Goal: Transaction & Acquisition: Purchase product/service

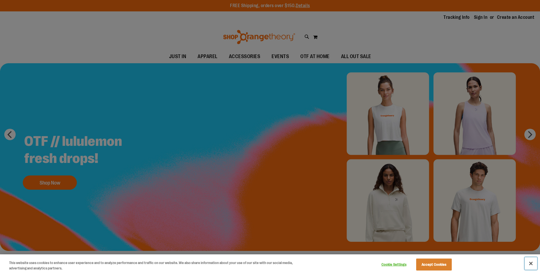
click at [526, 263] on button "Close" at bounding box center [531, 263] width 13 height 13
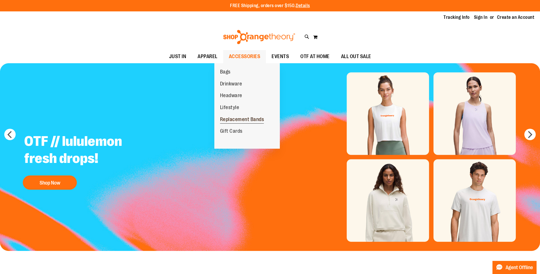
click at [230, 121] on span "Replacement Bands" at bounding box center [242, 119] width 44 height 7
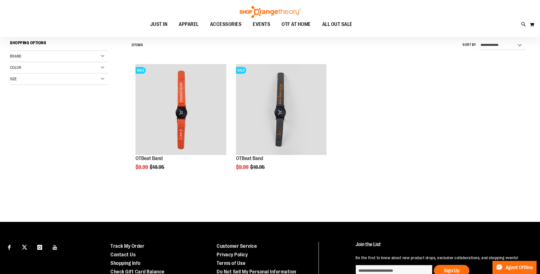
scroll to position [57, 0]
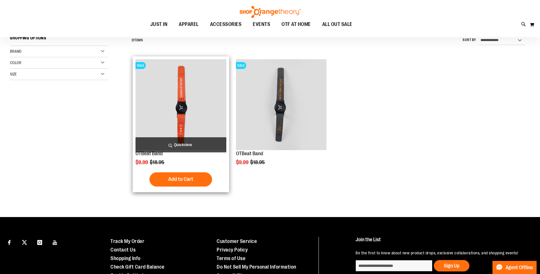
click at [189, 93] on img "product" at bounding box center [180, 104] width 91 height 91
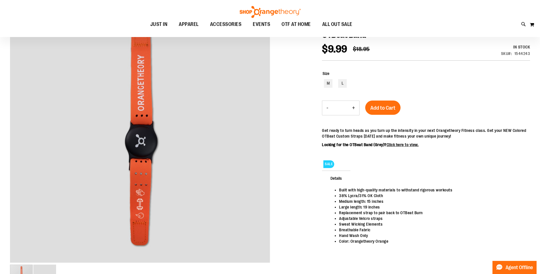
scroll to position [85, 0]
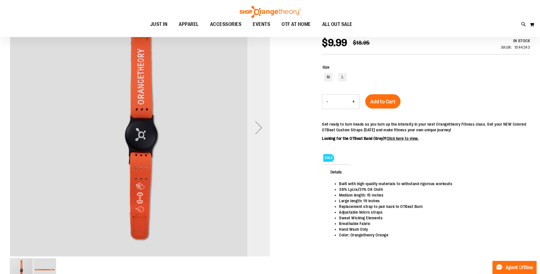
click at [260, 131] on div "Next" at bounding box center [258, 127] width 23 height 23
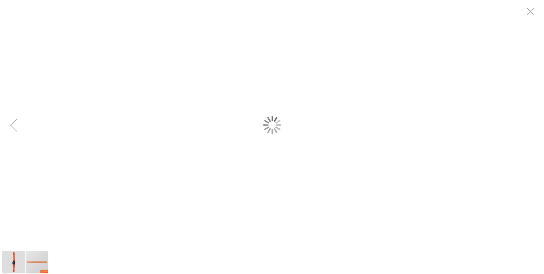
scroll to position [0, 0]
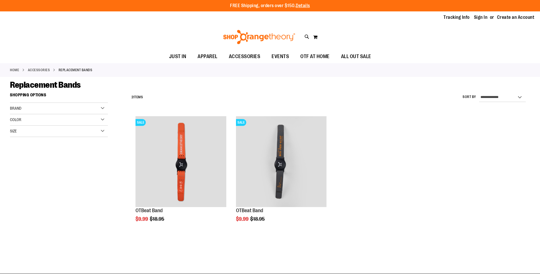
scroll to position [57, 0]
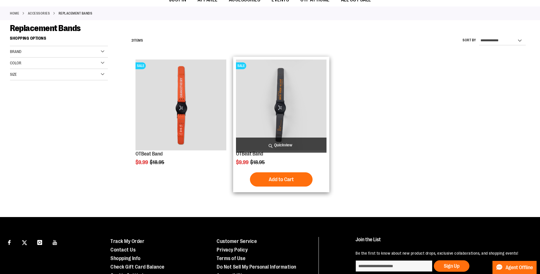
click at [325, 115] on img "product" at bounding box center [281, 104] width 91 height 91
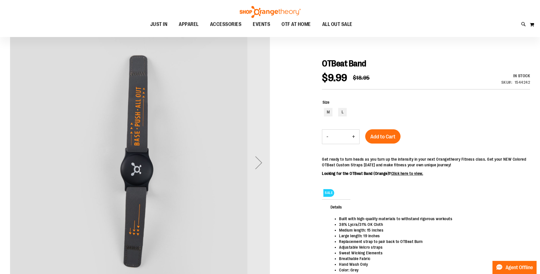
scroll to position [57, 0]
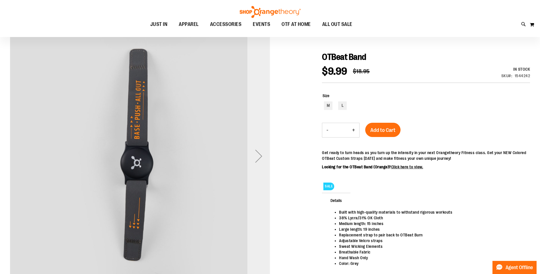
click at [261, 159] on div "Next" at bounding box center [258, 156] width 23 height 23
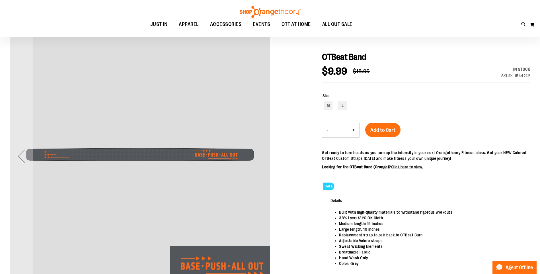
click at [261, 159] on img "carousel" at bounding box center [140, 155] width 260 height 260
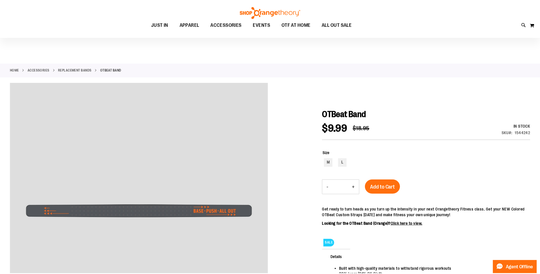
scroll to position [56, 0]
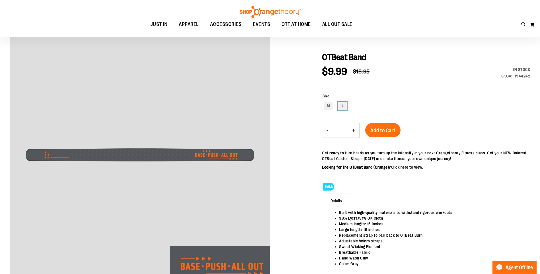
click at [342, 105] on div "L" at bounding box center [342, 106] width 9 height 9
type input "***"
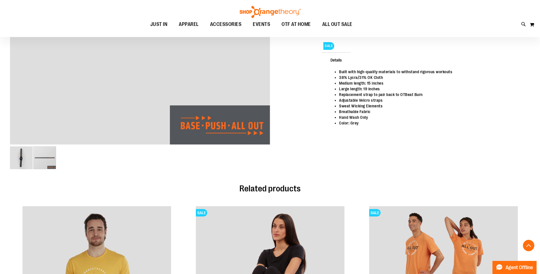
scroll to position [197, 0]
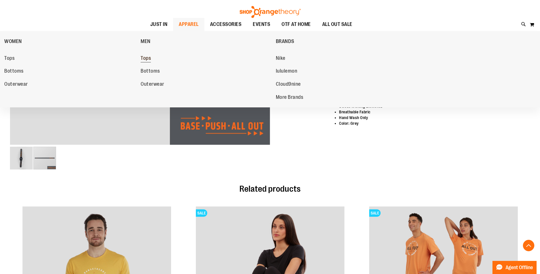
click at [151, 57] on span "Tops" at bounding box center [146, 58] width 10 height 7
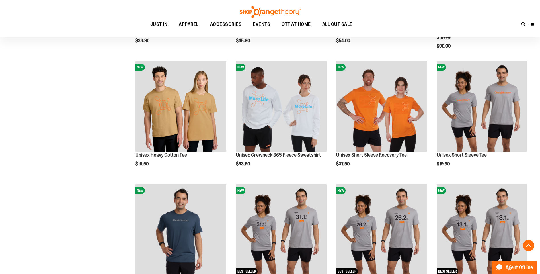
scroll to position [199, 0]
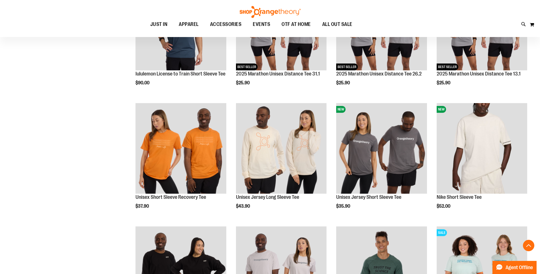
scroll to position [398, 0]
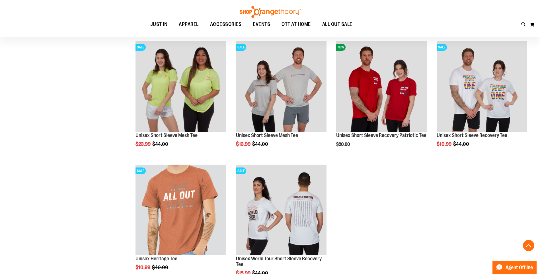
scroll to position [968, 0]
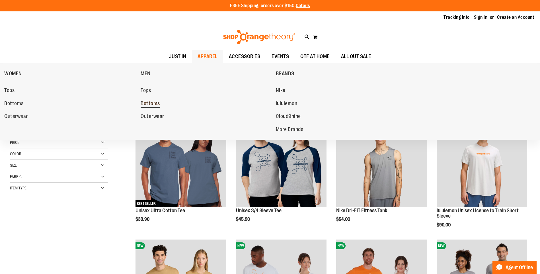
click at [152, 102] on span "Bottoms" at bounding box center [150, 103] width 19 height 7
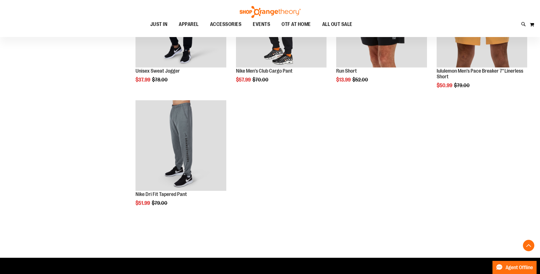
scroll to position [256, 0]
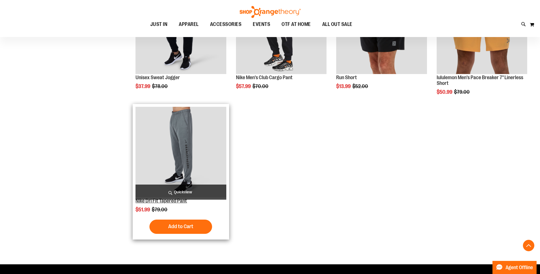
click at [175, 201] on link "Nike Dri Fit Tapered Pant" at bounding box center [161, 201] width 52 height 6
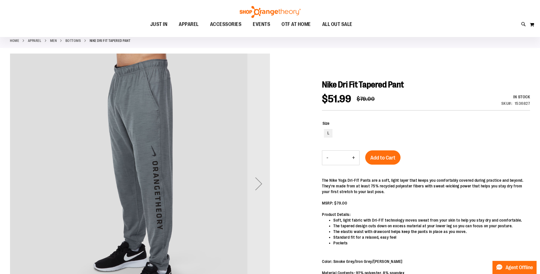
scroll to position [57, 0]
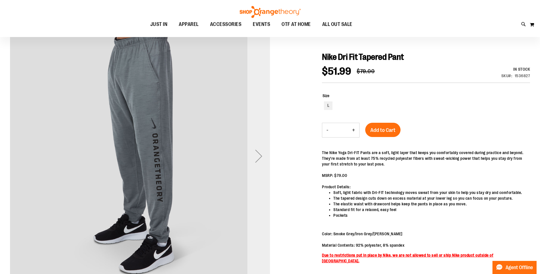
click at [261, 157] on div "Next" at bounding box center [258, 156] width 23 height 23
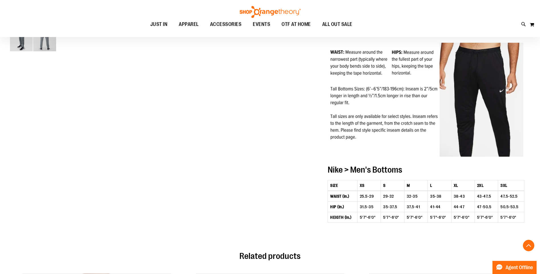
scroll to position [313, 0]
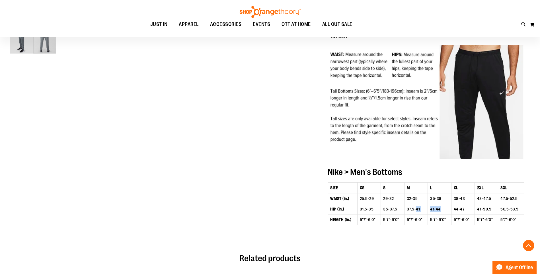
drag, startPoint x: 420, startPoint y: 214, endPoint x: 445, endPoint y: 214, distance: 25.9
click at [445, 214] on tr "HIP (in.) 31.5-35 35-37.5 37.5-41 41-44 44-47 47-50.5 50.5-53.5" at bounding box center [426, 209] width 196 height 11
click at [445, 214] on td "41-44" at bounding box center [439, 209] width 23 height 11
drag, startPoint x: 445, startPoint y: 214, endPoint x: 423, endPoint y: 212, distance: 22.3
click at [423, 212] on tr "HIP (in.) 31.5-35 35-37.5 37.5-41 41-44 44-47 47-50.5 50.5-53.5" at bounding box center [426, 209] width 196 height 11
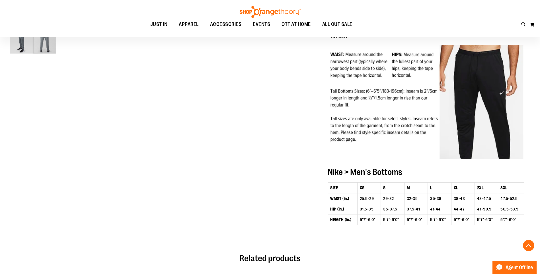
drag, startPoint x: 423, startPoint y: 212, endPoint x: 421, endPoint y: 215, distance: 3.2
click at [421, 214] on td "37.5-41" at bounding box center [415, 209] width 23 height 11
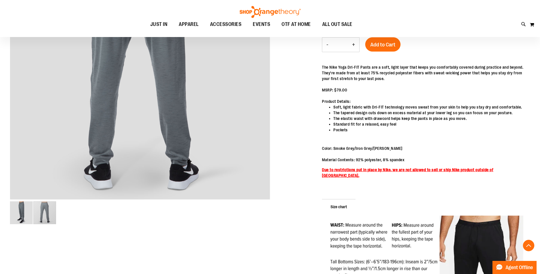
scroll to position [0, 0]
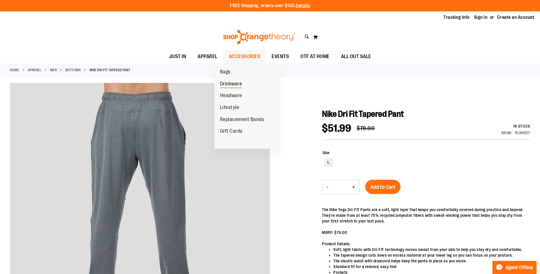
click at [233, 84] on span "Drinkware" at bounding box center [231, 84] width 22 height 7
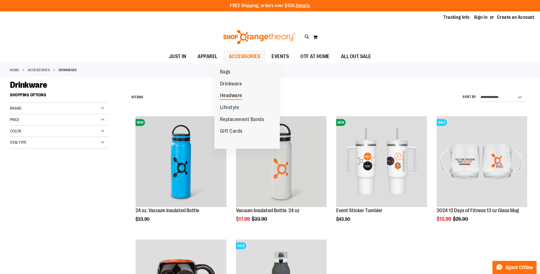
click at [235, 94] on span "Headware" at bounding box center [231, 96] width 22 height 7
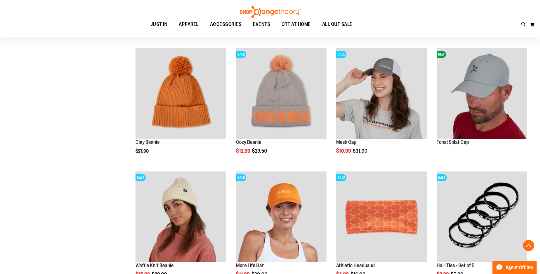
scroll to position [313, 0]
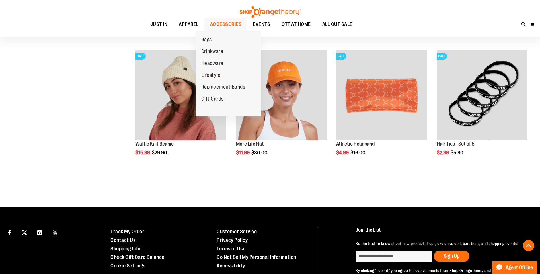
click at [204, 79] on link "Lifestyle" at bounding box center [211, 75] width 31 height 12
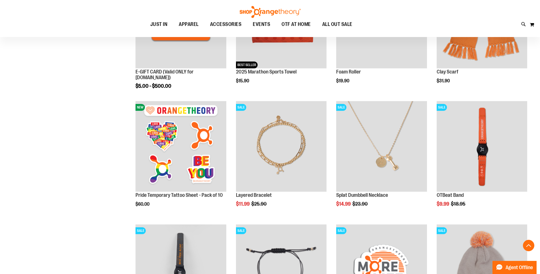
scroll to position [171, 0]
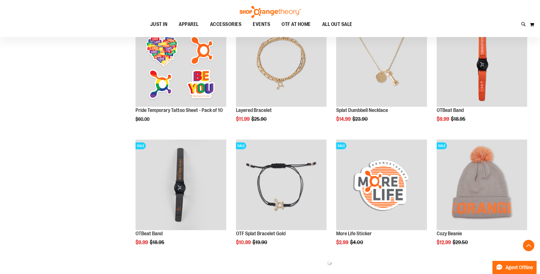
scroll to position [114, 0]
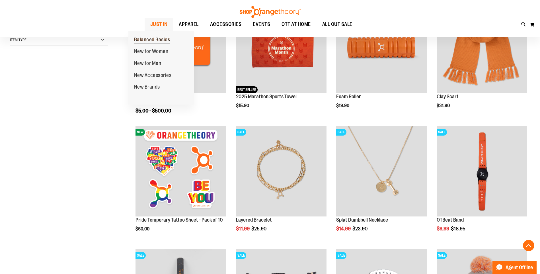
click at [146, 38] on span "Balanced Basics" at bounding box center [152, 40] width 36 height 7
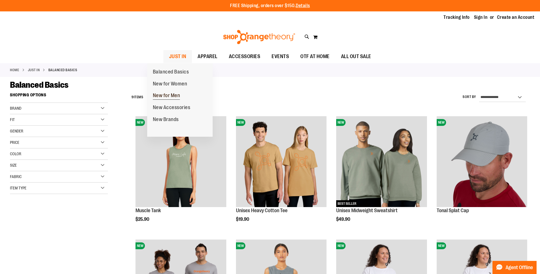
click at [163, 94] on span "New for Men" at bounding box center [166, 96] width 27 height 7
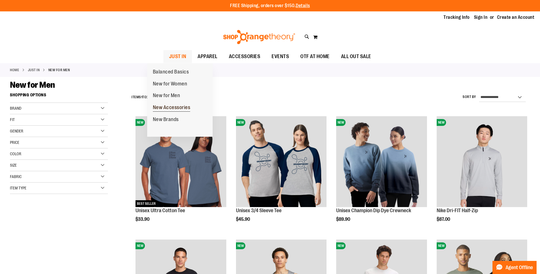
click at [165, 105] on span "New Accessories" at bounding box center [172, 107] width 38 height 7
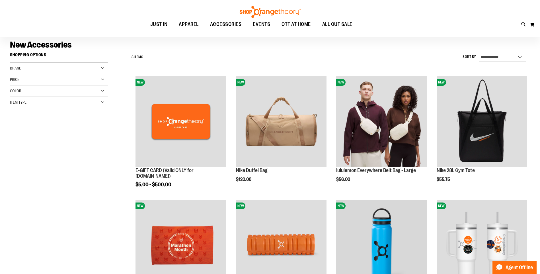
scroll to position [28, 0]
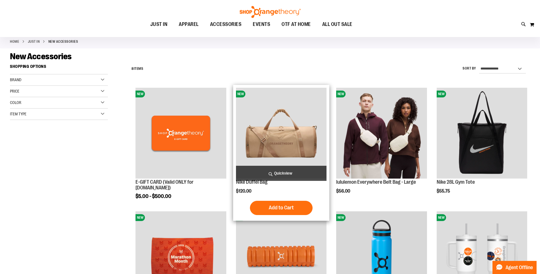
click at [283, 136] on img "product" at bounding box center [281, 133] width 91 height 91
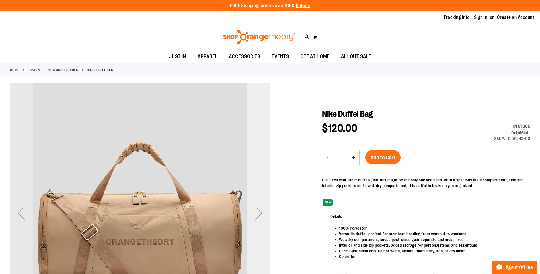
click at [258, 215] on div "Next" at bounding box center [258, 213] width 23 height 23
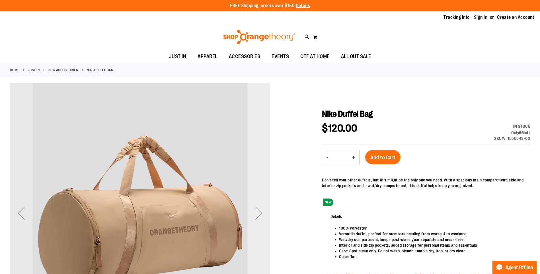
click at [258, 215] on div "Next" at bounding box center [258, 213] width 23 height 23
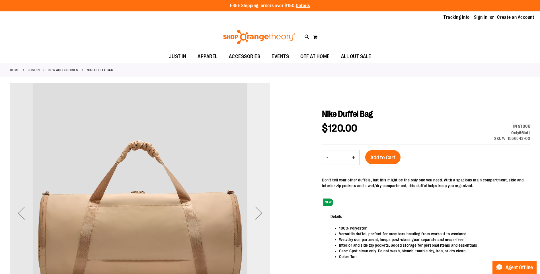
click at [258, 215] on div "Next" at bounding box center [258, 213] width 23 height 23
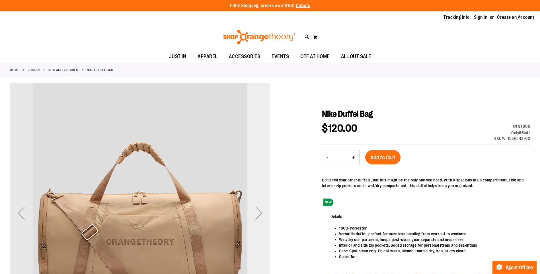
click at [258, 215] on div "Next" at bounding box center [258, 213] width 23 height 23
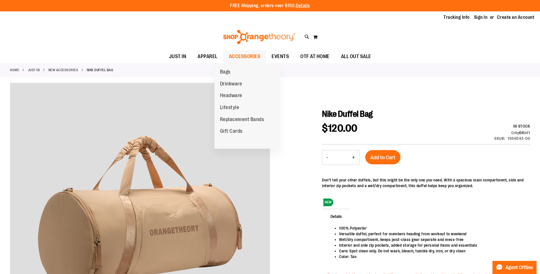
click at [241, 59] on span "ACCESSORIES" at bounding box center [245, 56] width 32 height 13
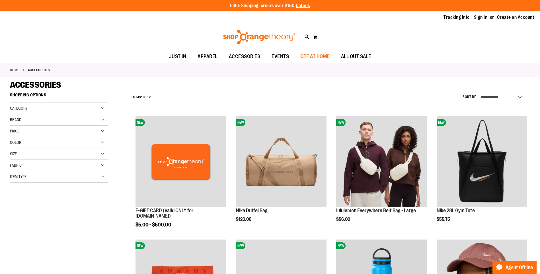
click at [319, 56] on span "OTF AT HOME" at bounding box center [314, 56] width 29 height 13
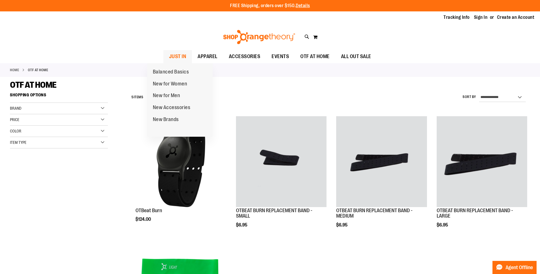
click at [172, 56] on span "JUST IN" at bounding box center [177, 56] width 17 height 13
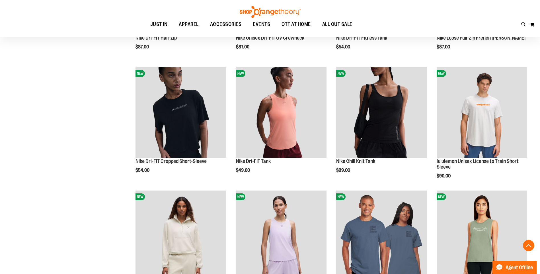
scroll to position [341, 0]
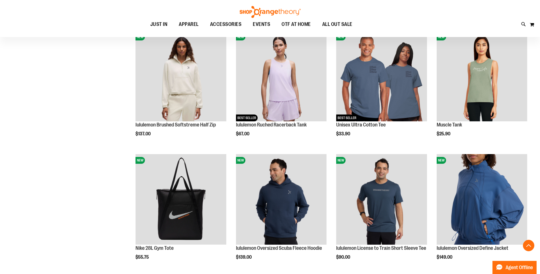
scroll to position [683, 0]
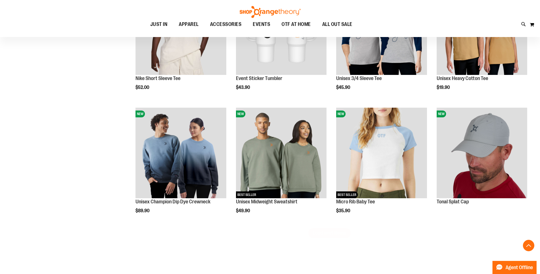
scroll to position [996, 0]
